Goal: Find specific page/section: Find specific page/section

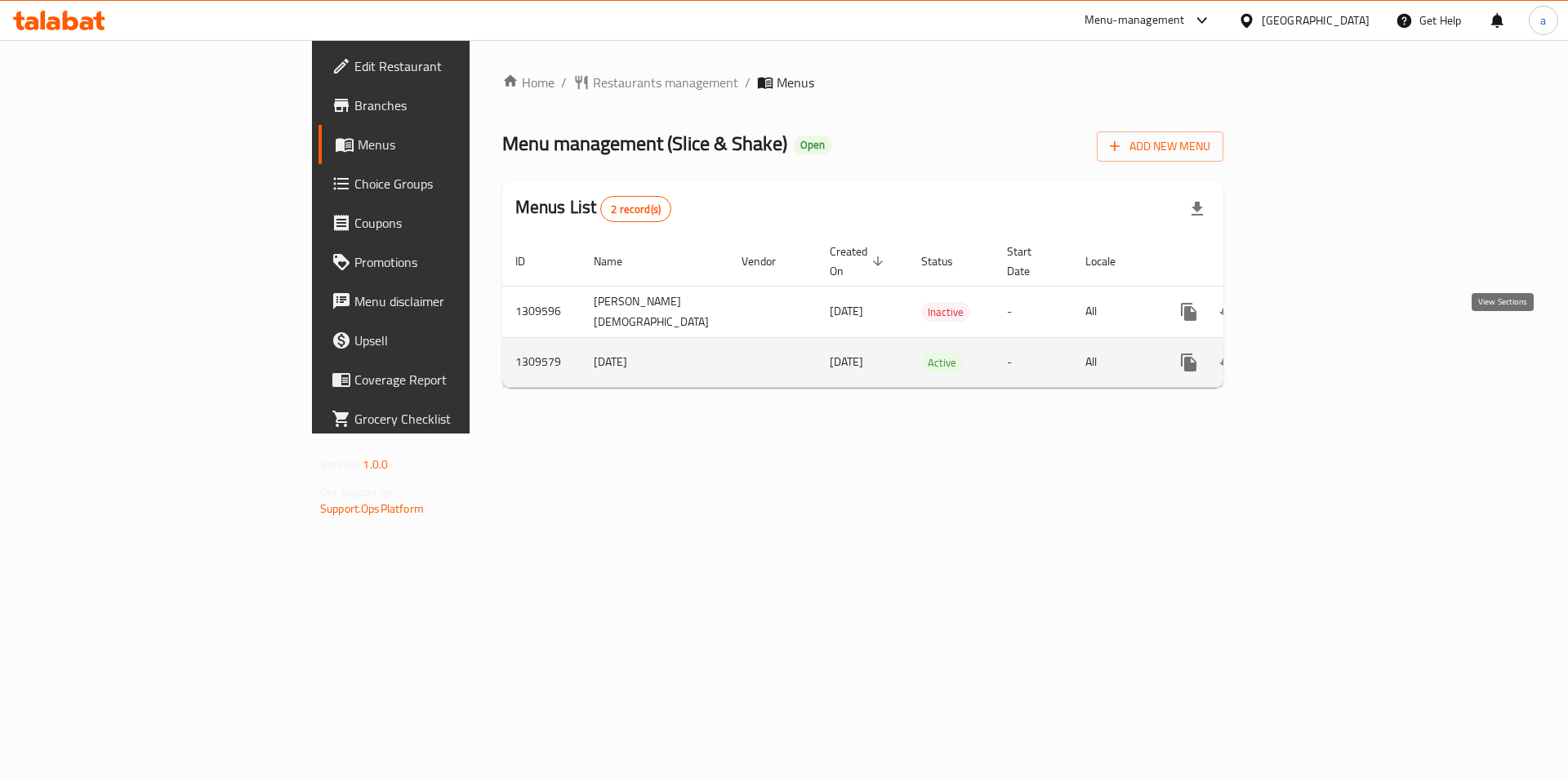
click at [1316, 353] on icon "enhanced table" at bounding box center [1307, 362] width 20 height 20
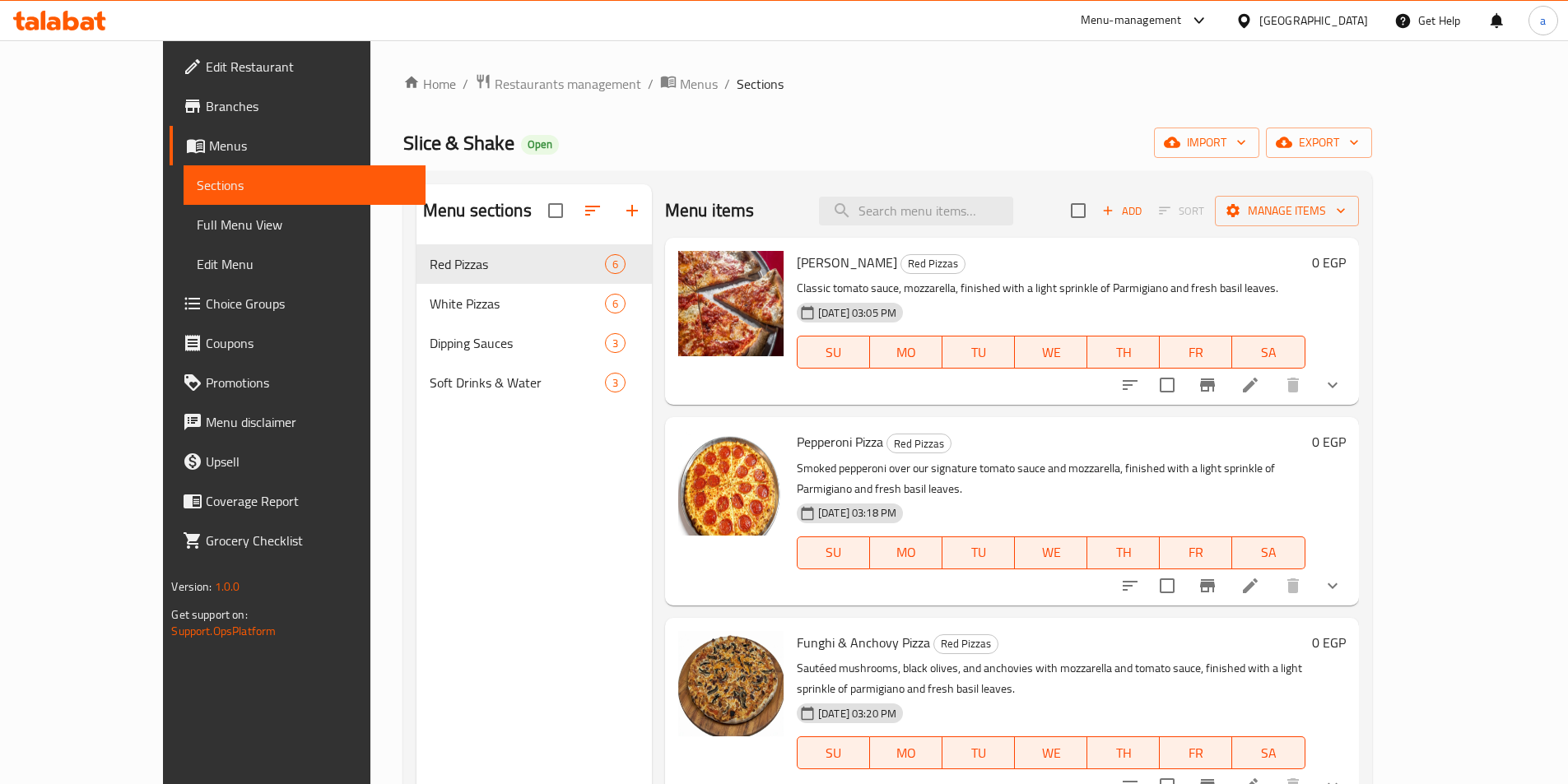
click at [206, 310] on span "Choice Groups" at bounding box center [308, 304] width 206 height 20
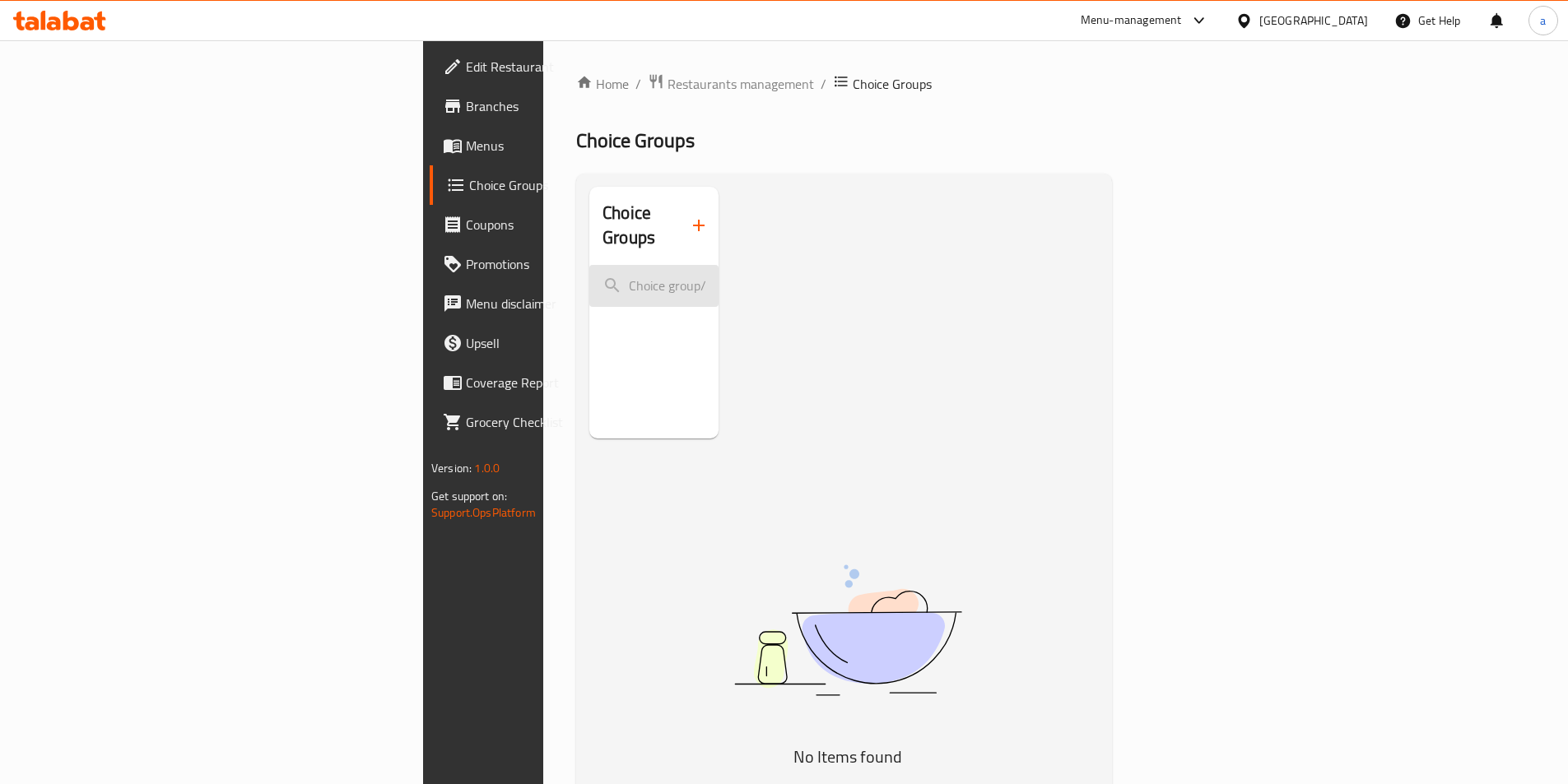
click at [589, 265] on input "search" at bounding box center [654, 286] width 130 height 42
click at [679, 212] on button "button" at bounding box center [698, 225] width 39 height 39
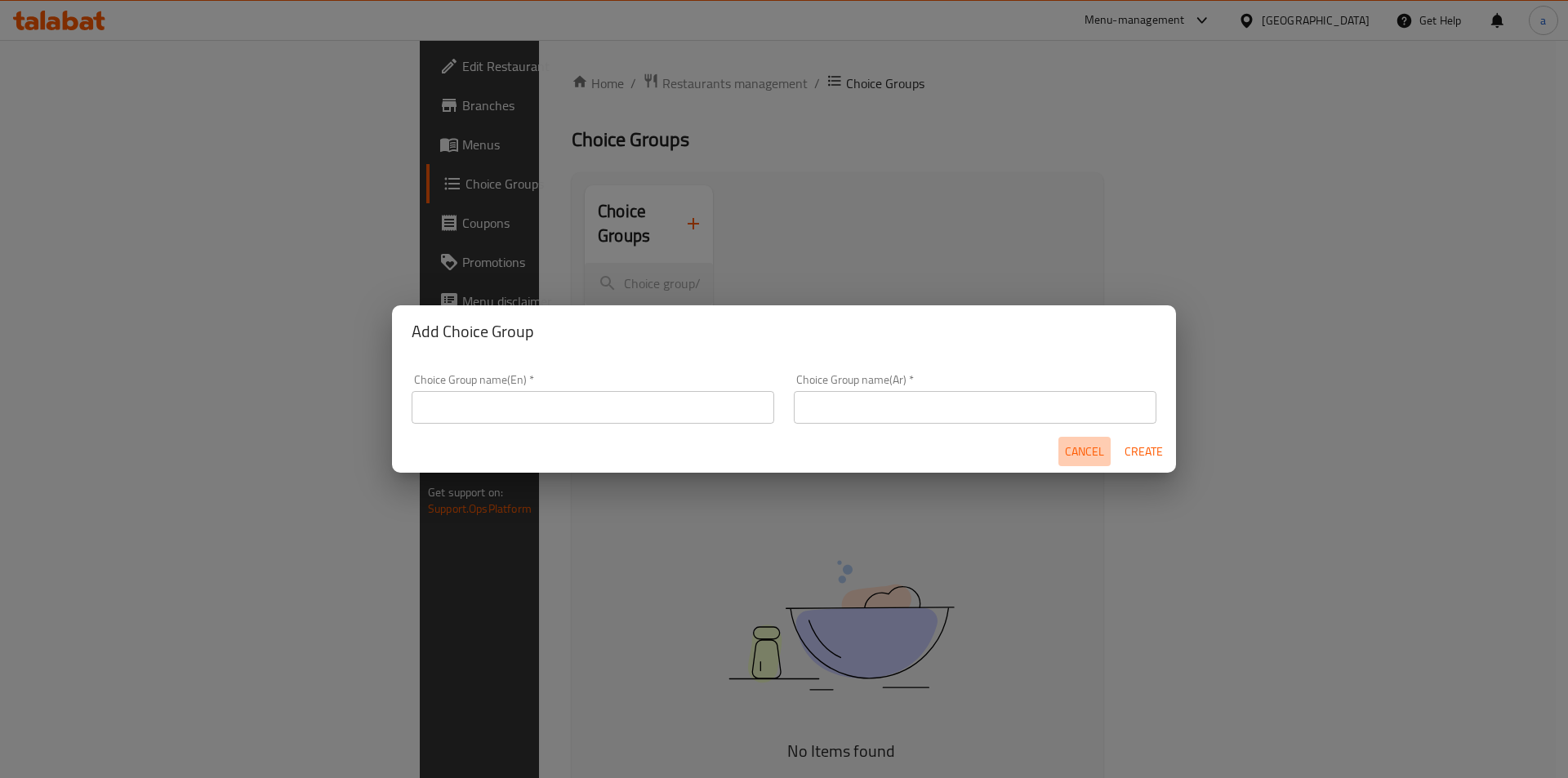
click at [1074, 440] on button "Cancel" at bounding box center [1084, 452] width 52 height 30
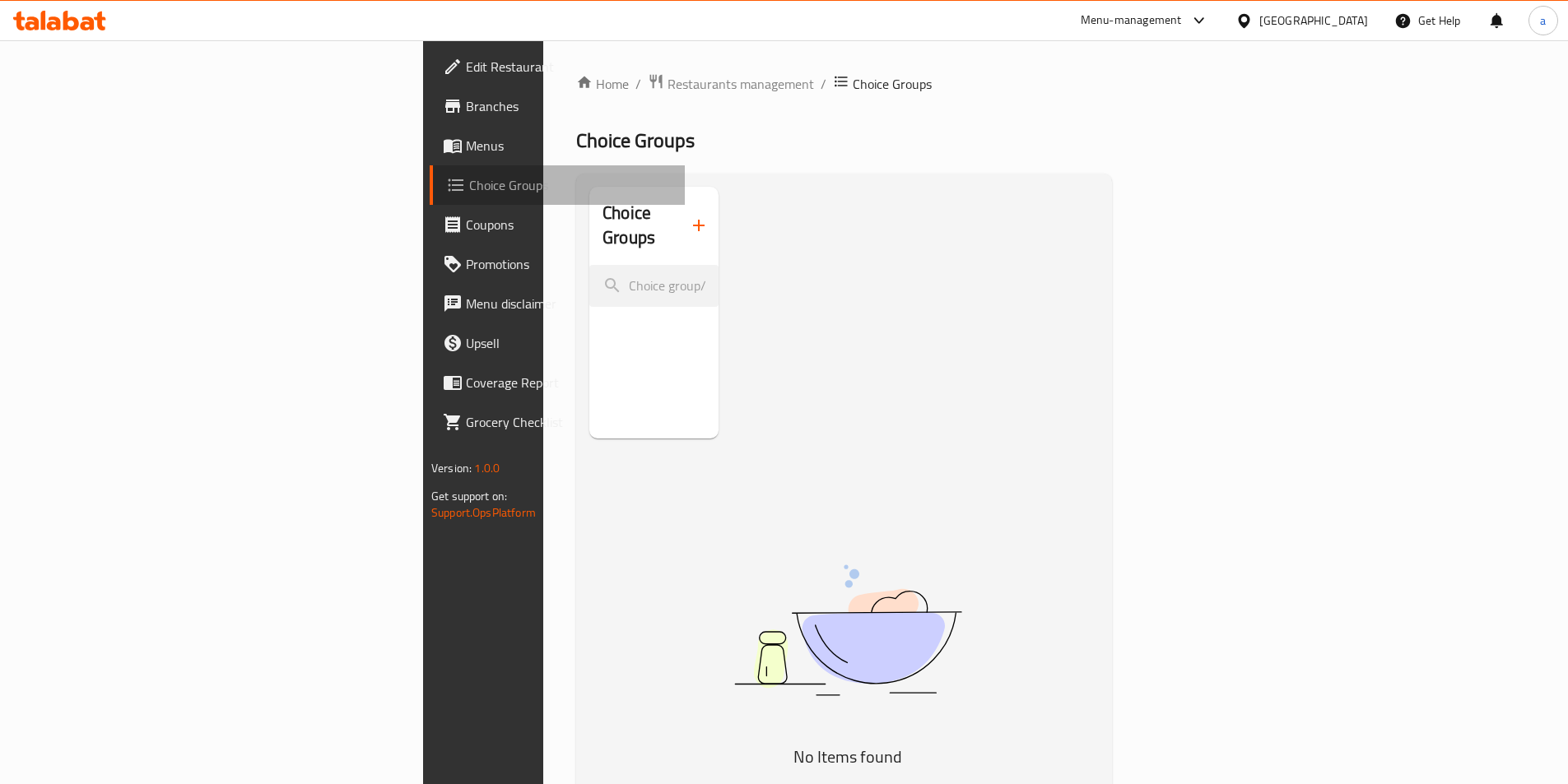
click at [430, 195] on link "Choice Groups" at bounding box center [557, 185] width 255 height 39
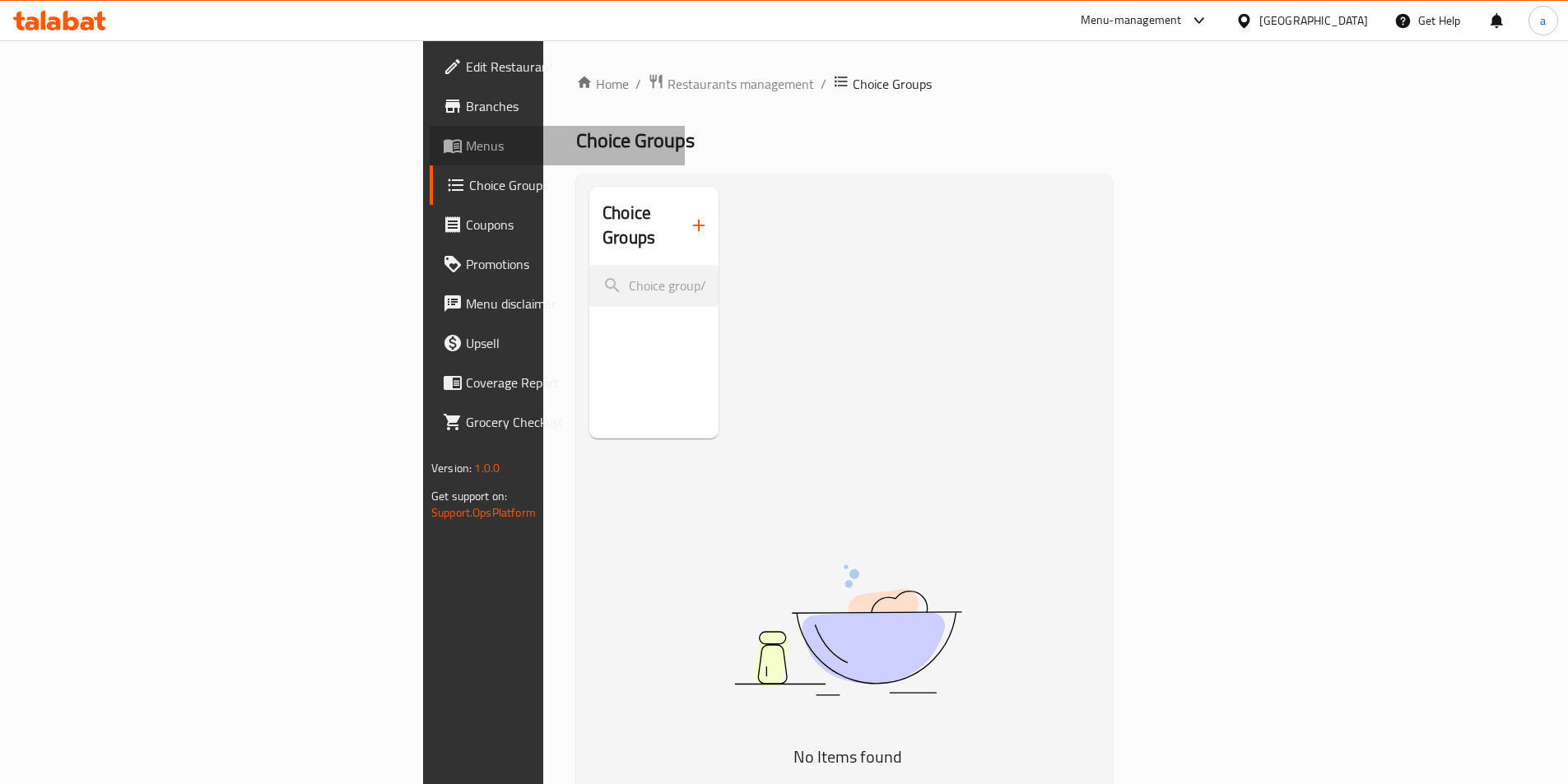
click at [466, 150] on span "Menus" at bounding box center [568, 145] width 206 height 20
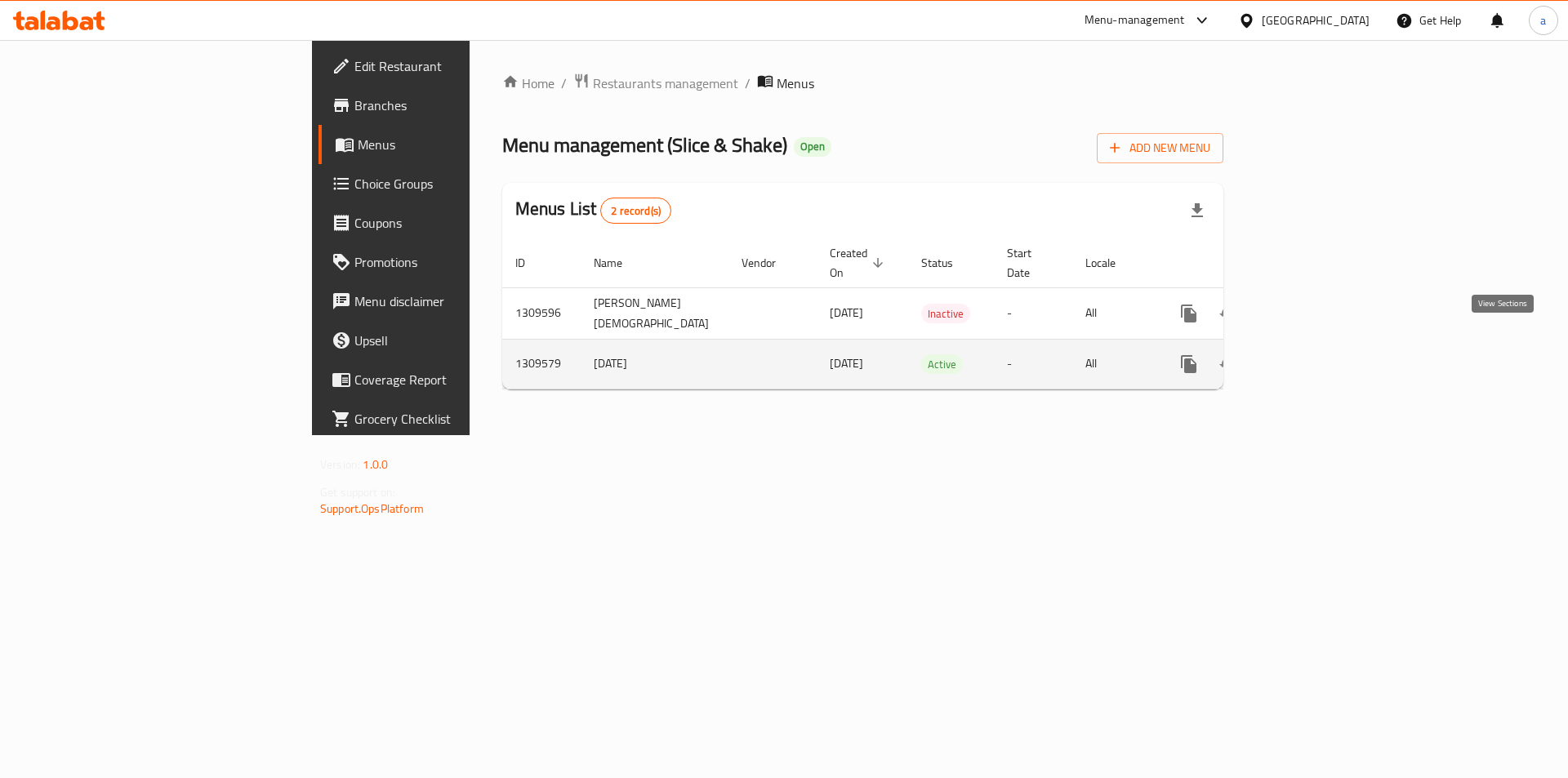
click at [1316, 354] on icon "enhanced table" at bounding box center [1307, 364] width 20 height 20
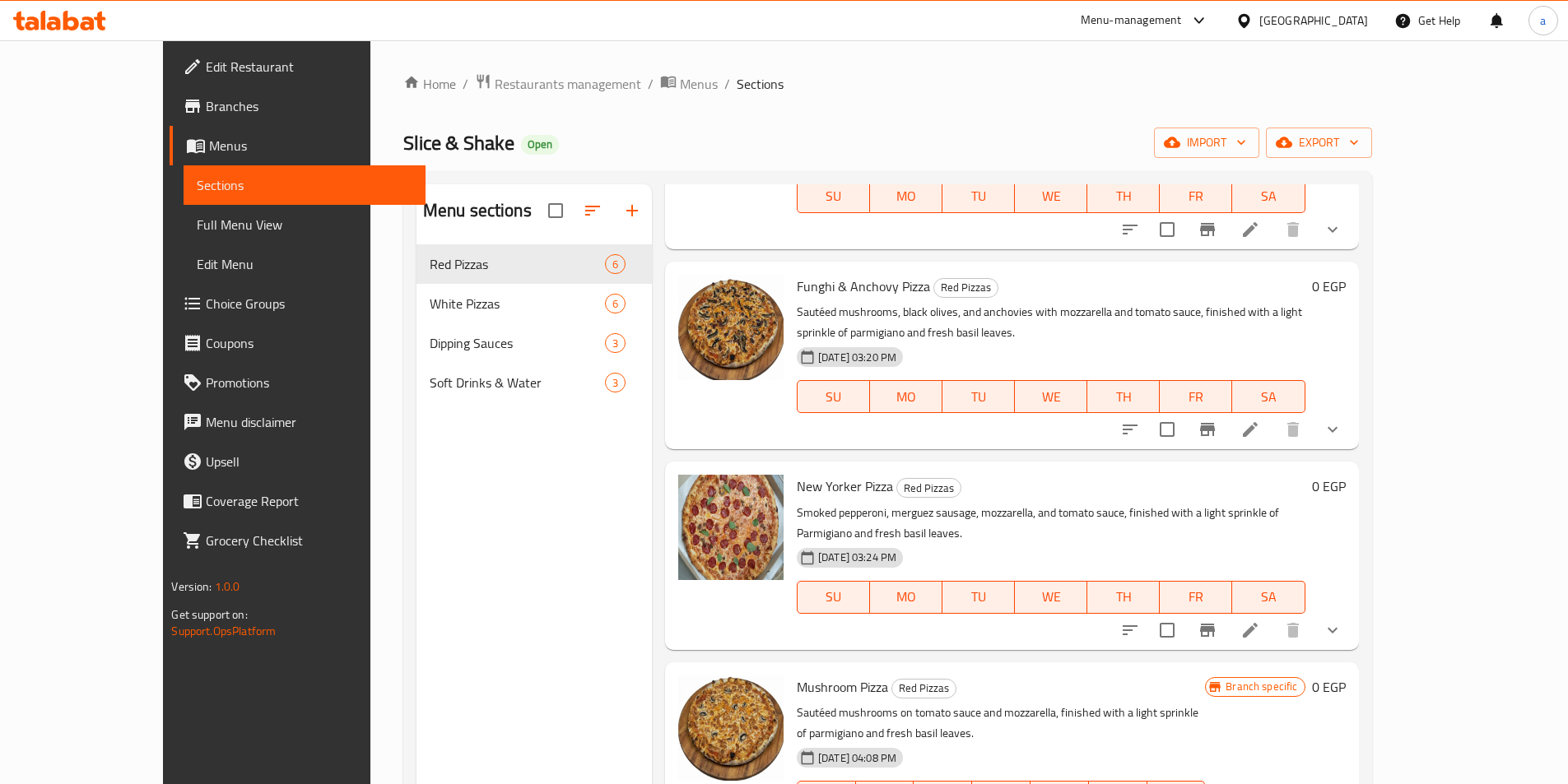
click at [206, 313] on span "Choice Groups" at bounding box center [308, 304] width 206 height 20
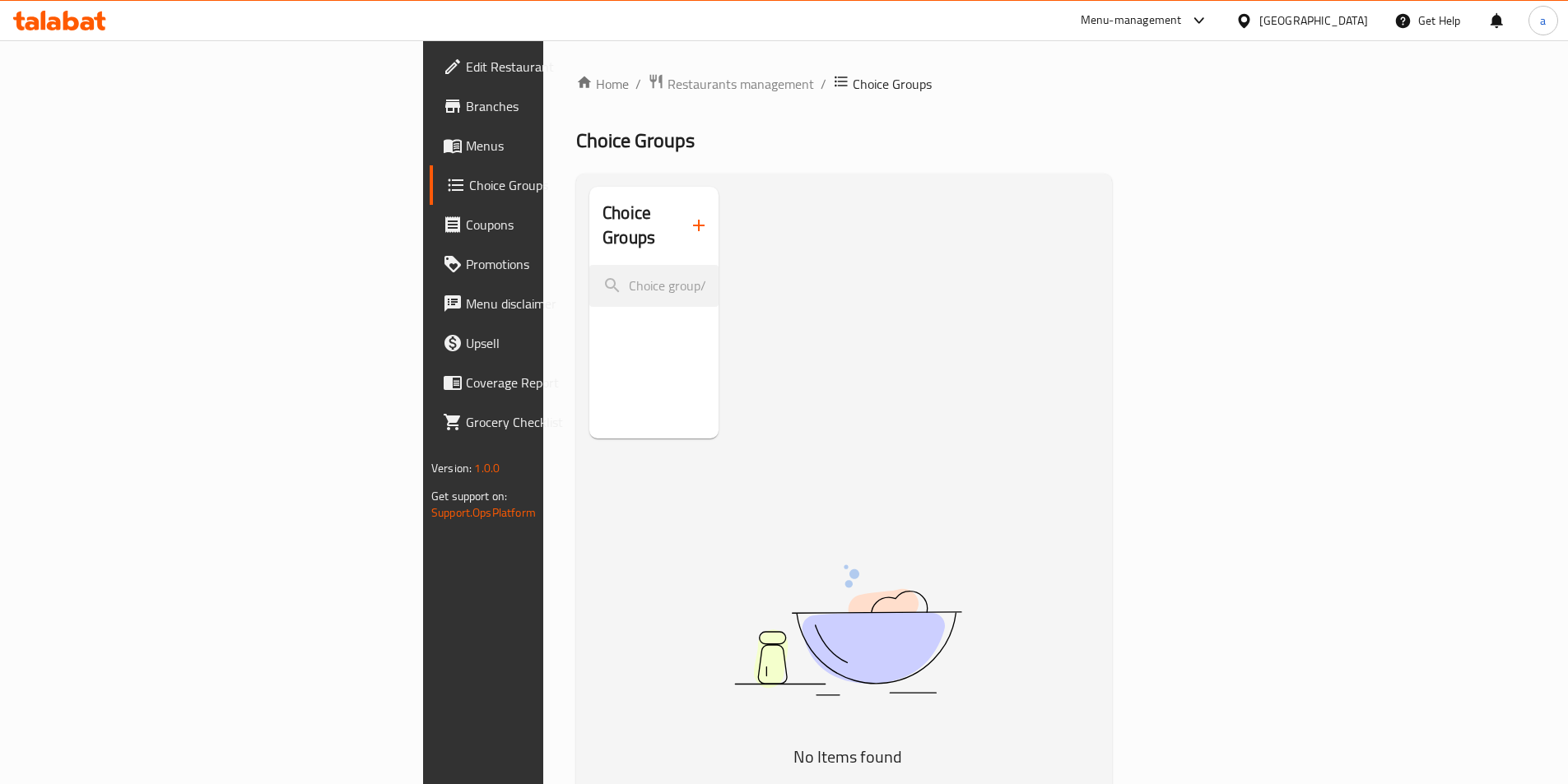
click at [466, 148] on span "Menus" at bounding box center [568, 145] width 206 height 20
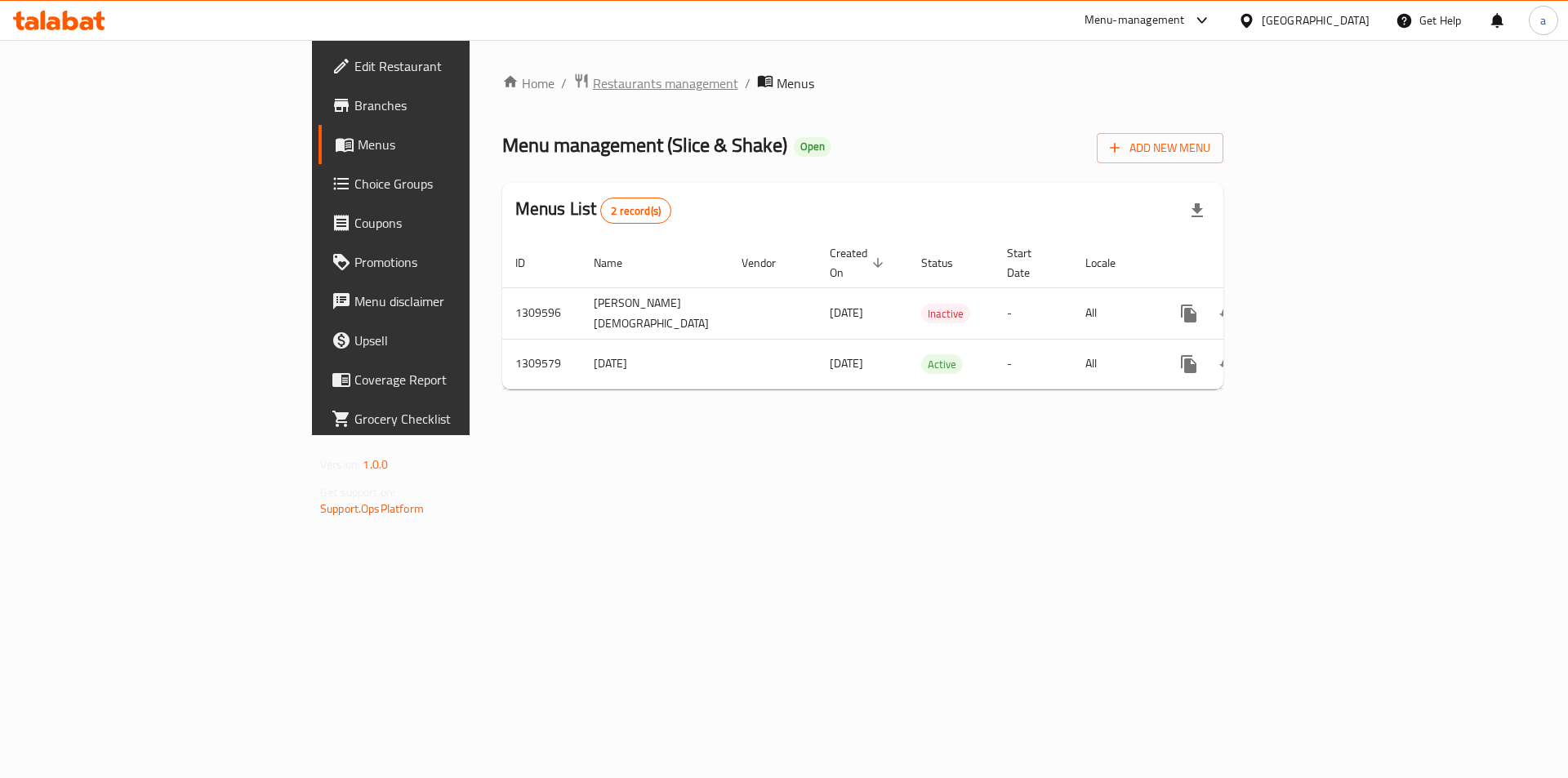
click at [593, 92] on span "Restaurants management" at bounding box center [665, 84] width 145 height 20
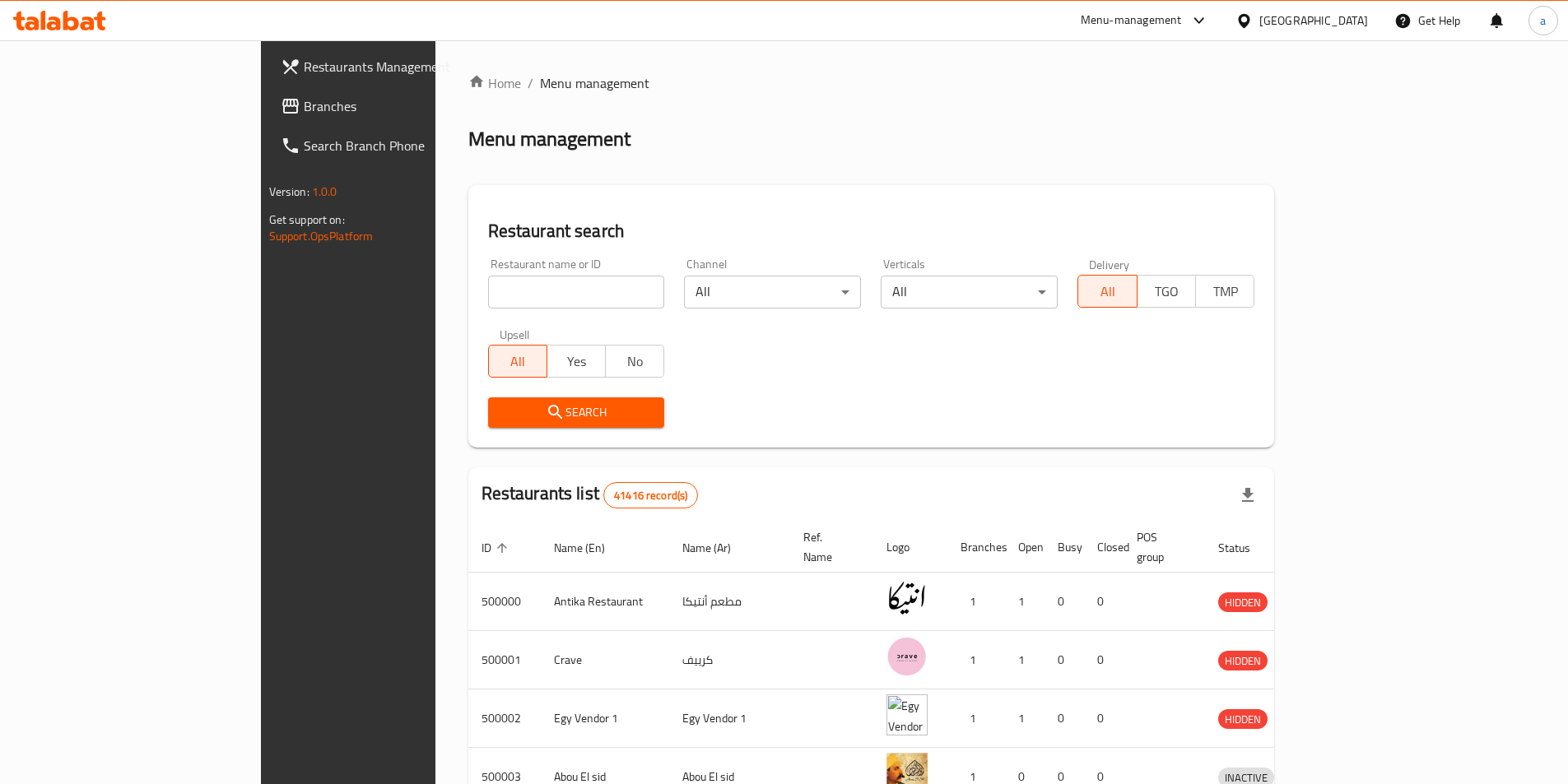
click at [303, 109] on span "Branches" at bounding box center [406, 106] width 206 height 20
